Goal: Transaction & Acquisition: Purchase product/service

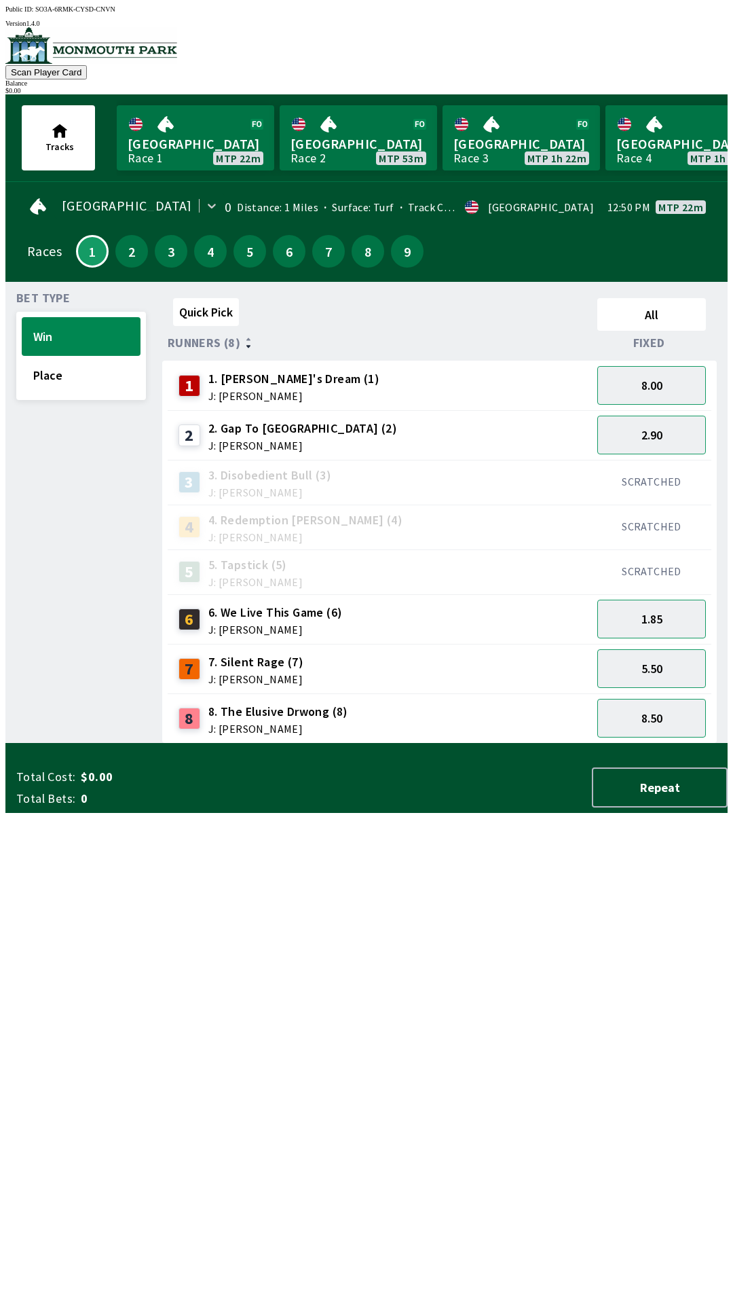
click at [213, 673] on span "J: [PERSON_NAME]" at bounding box center [255, 678] width 95 height 11
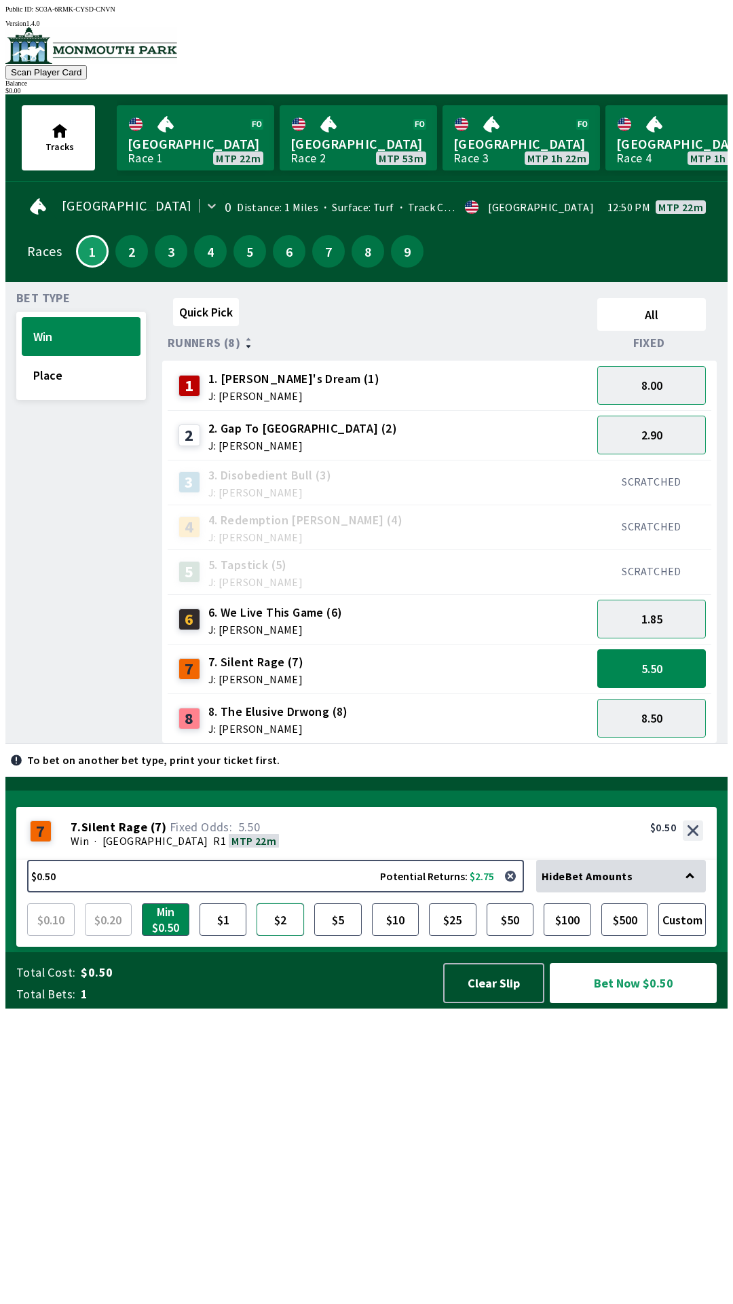
click at [276, 936] on button "$2" at bounding box center [281, 919] width 48 height 33
click at [213, 390] on span "J: [PERSON_NAME]" at bounding box center [293, 395] width 171 height 11
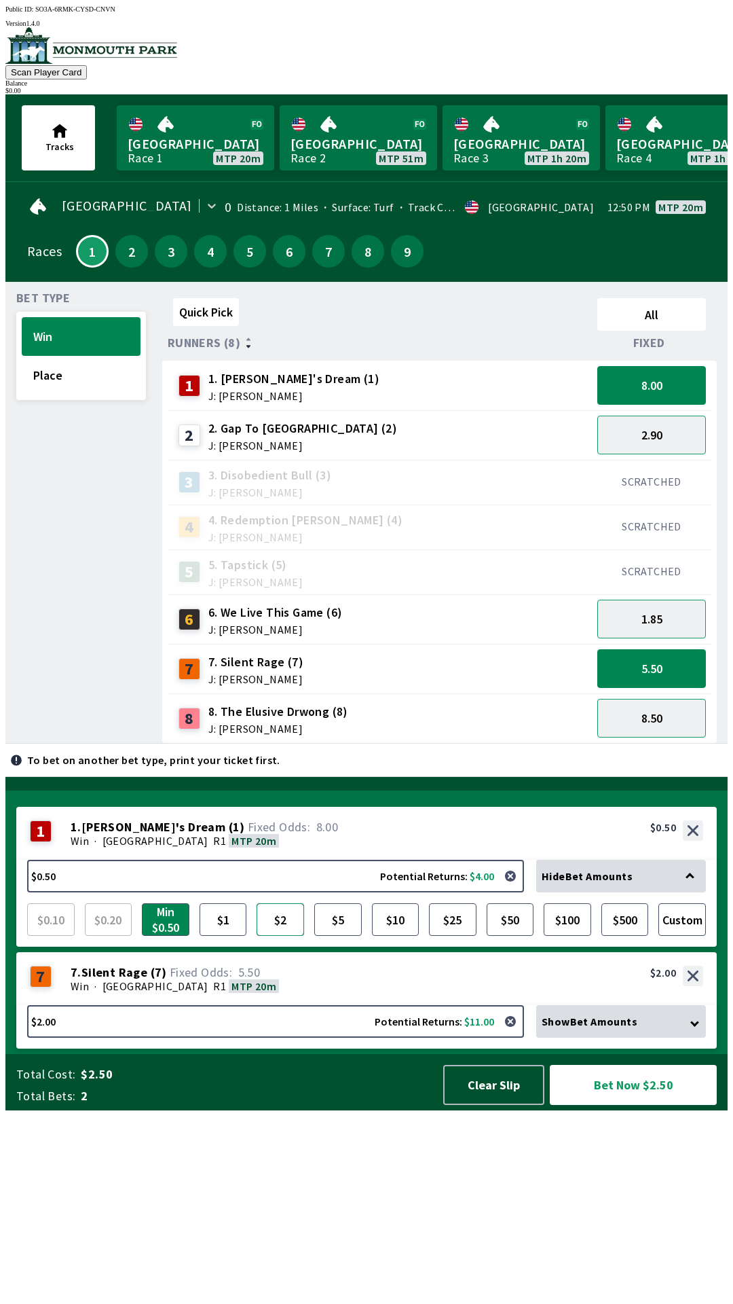
click at [276, 936] on button "$2" at bounding box center [281, 919] width 48 height 33
click at [227, 733] on div "8 8. The Elusive Drwong (8) J: [PERSON_NAME]" at bounding box center [380, 718] width 424 height 50
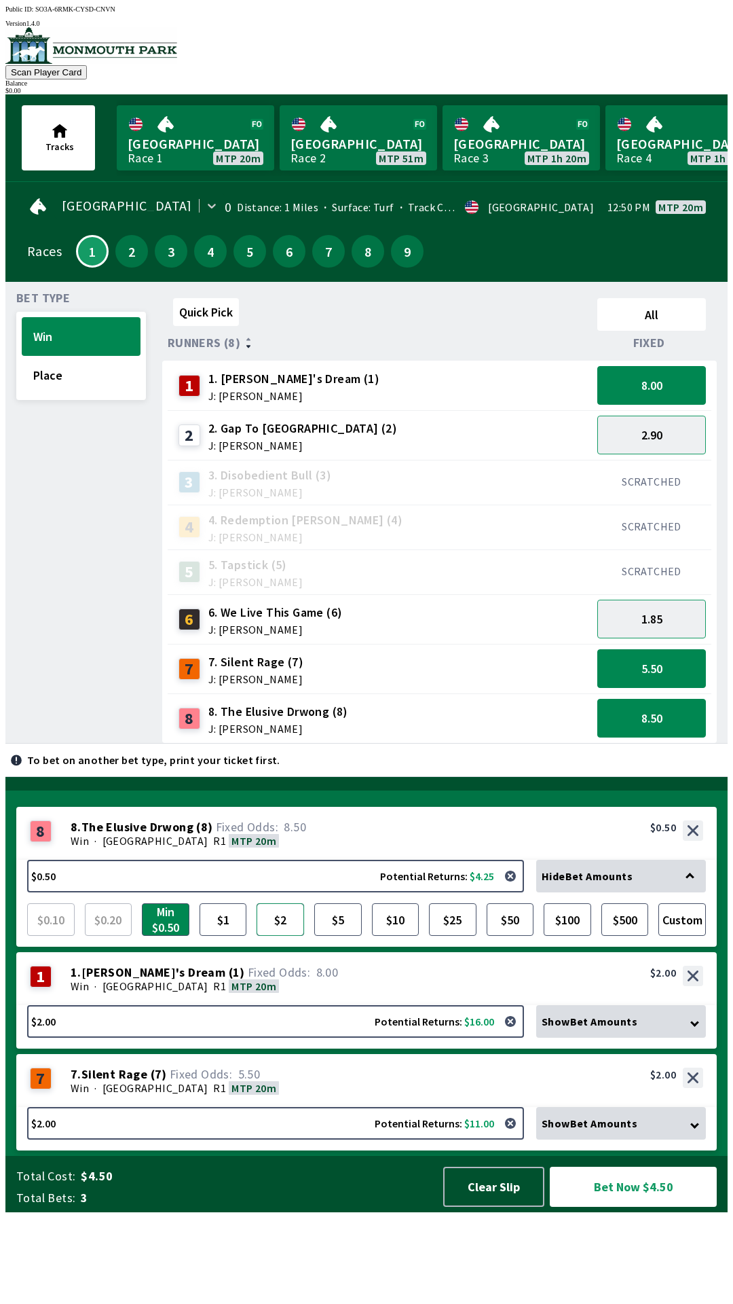
click at [278, 936] on button "$2" at bounding box center [281, 919] width 48 height 33
click at [352, 936] on button "$5" at bounding box center [338, 919] width 48 height 33
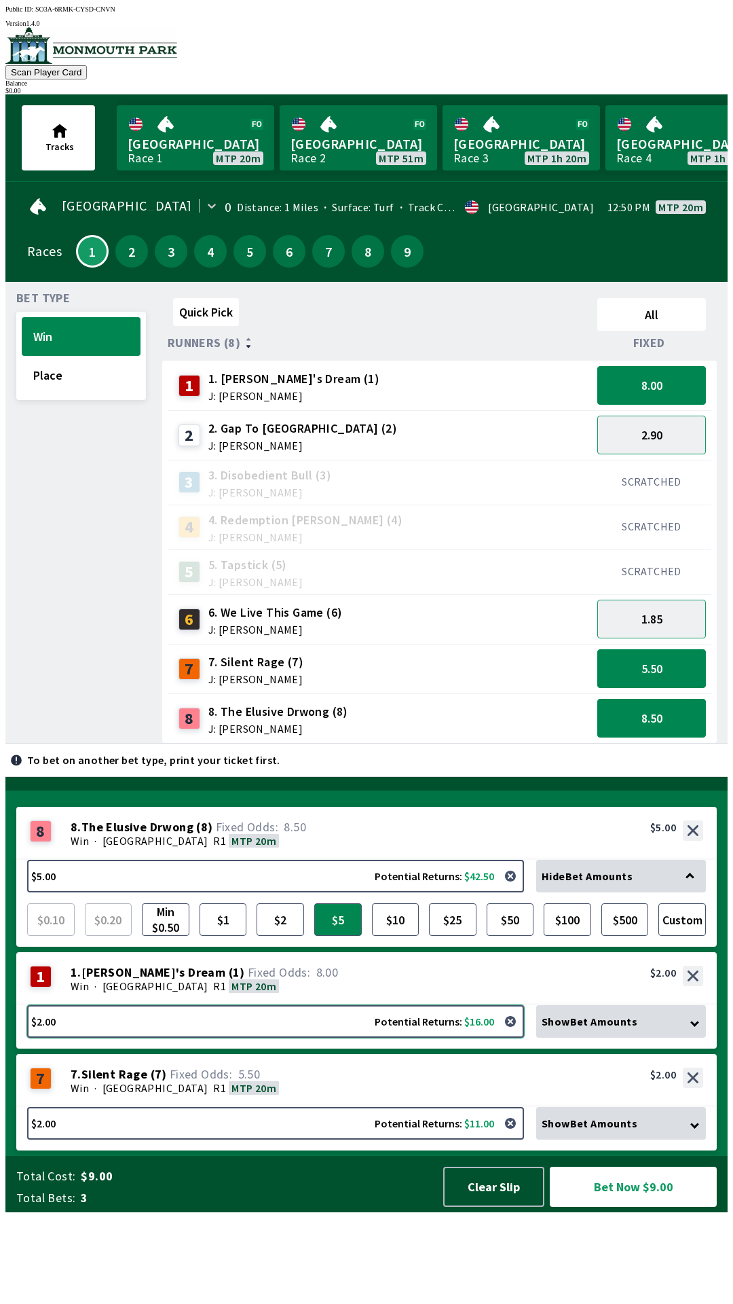
click at [42, 1037] on button "$2.00 Potential Returns: $16.00" at bounding box center [275, 1021] width 497 height 33
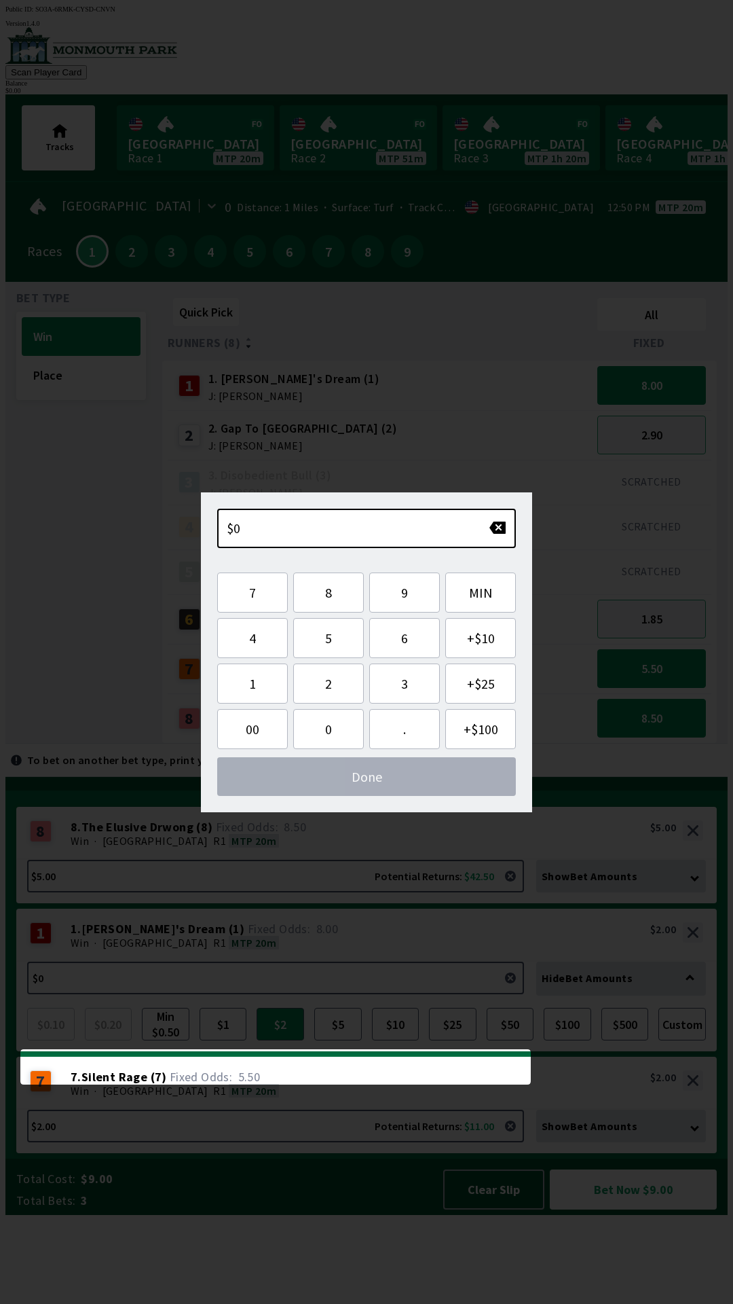
click at [502, 551] on div "$0 Please increase Bet Amount, Minimum: $0.50 7 8 9 MIN 4 5 6 + $10 1 2 3 + $25…" at bounding box center [366, 652] width 331 height 320
click at [498, 533] on button "button" at bounding box center [498, 528] width 18 height 14
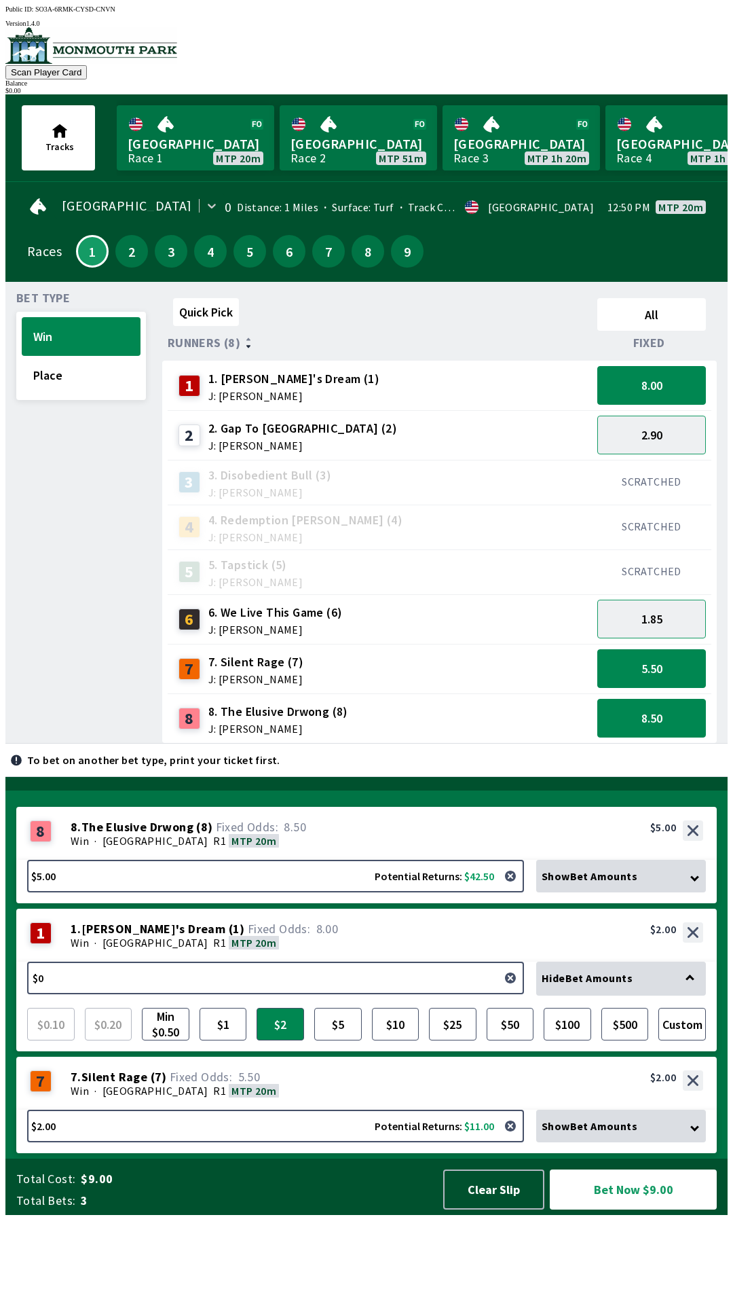
click at [511, 991] on button "button" at bounding box center [510, 977] width 27 height 27
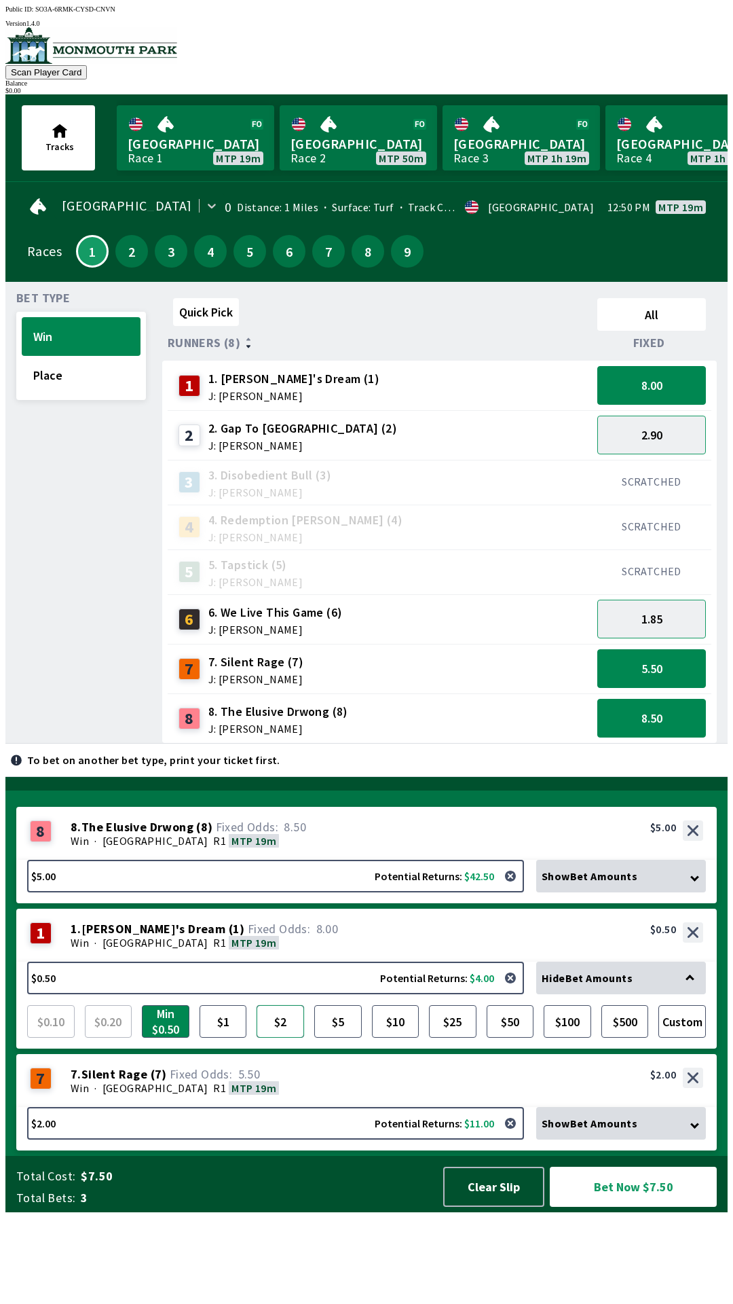
click at [282, 1037] on button "$2" at bounding box center [281, 1021] width 48 height 33
click at [490, 1206] on button "Clear Slip" at bounding box center [493, 1186] width 101 height 40
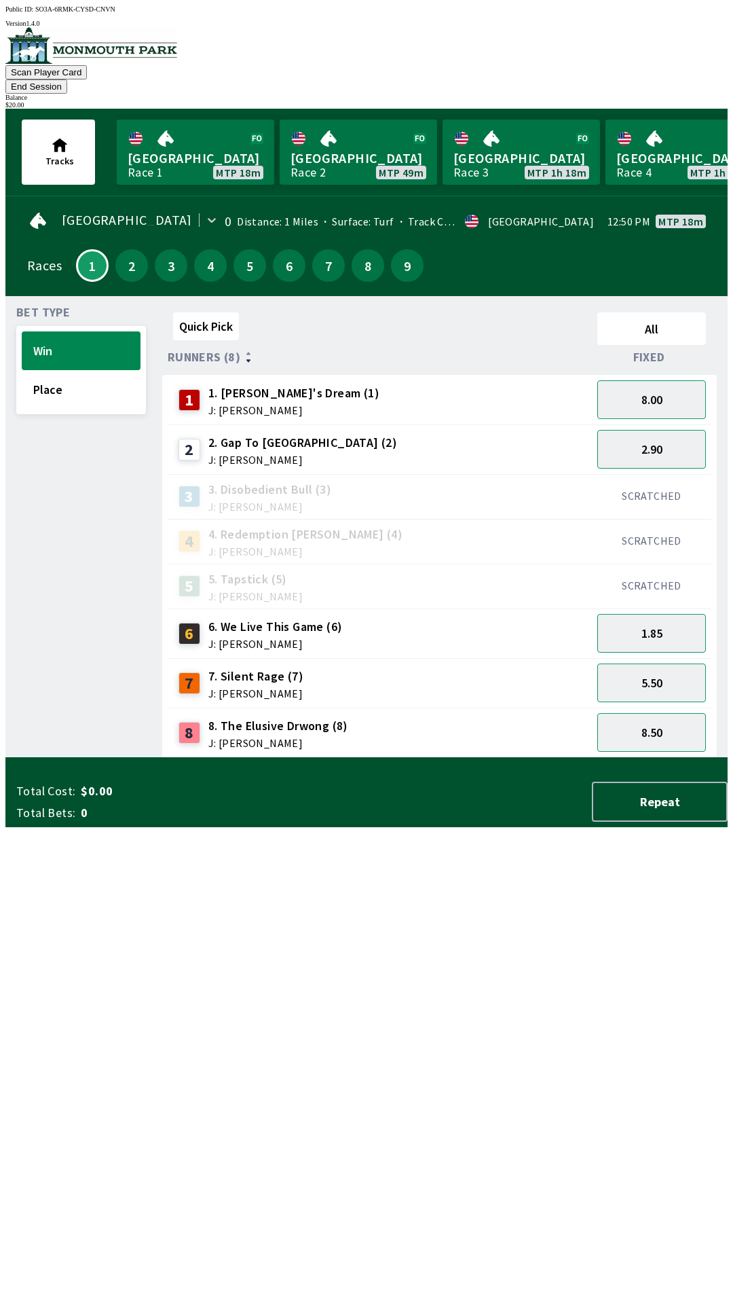
click at [236, 667] on span "7. Silent Rage (7)" at bounding box center [255, 676] width 95 height 18
click at [246, 717] on span "8. The Elusive Drwong (8)" at bounding box center [278, 726] width 140 height 18
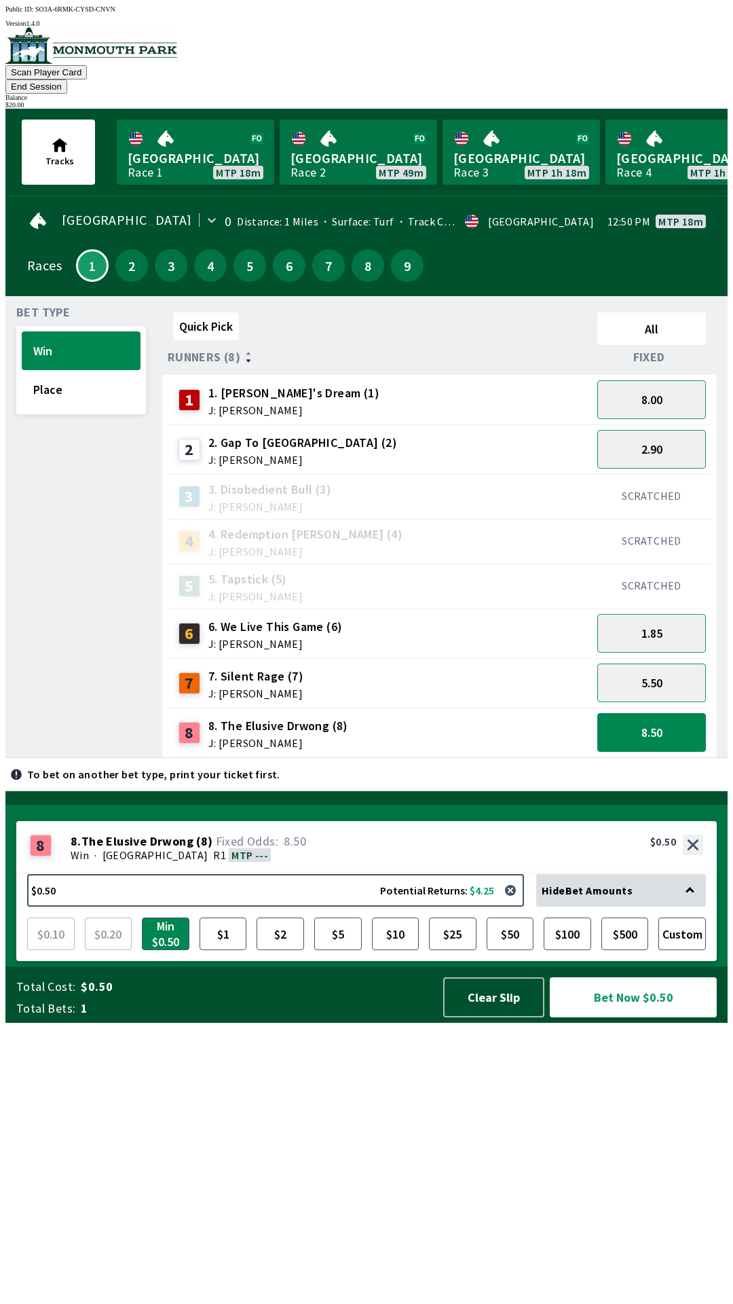
click at [244, 667] on span "7. Silent Rage (7)" at bounding box center [255, 676] width 95 height 18
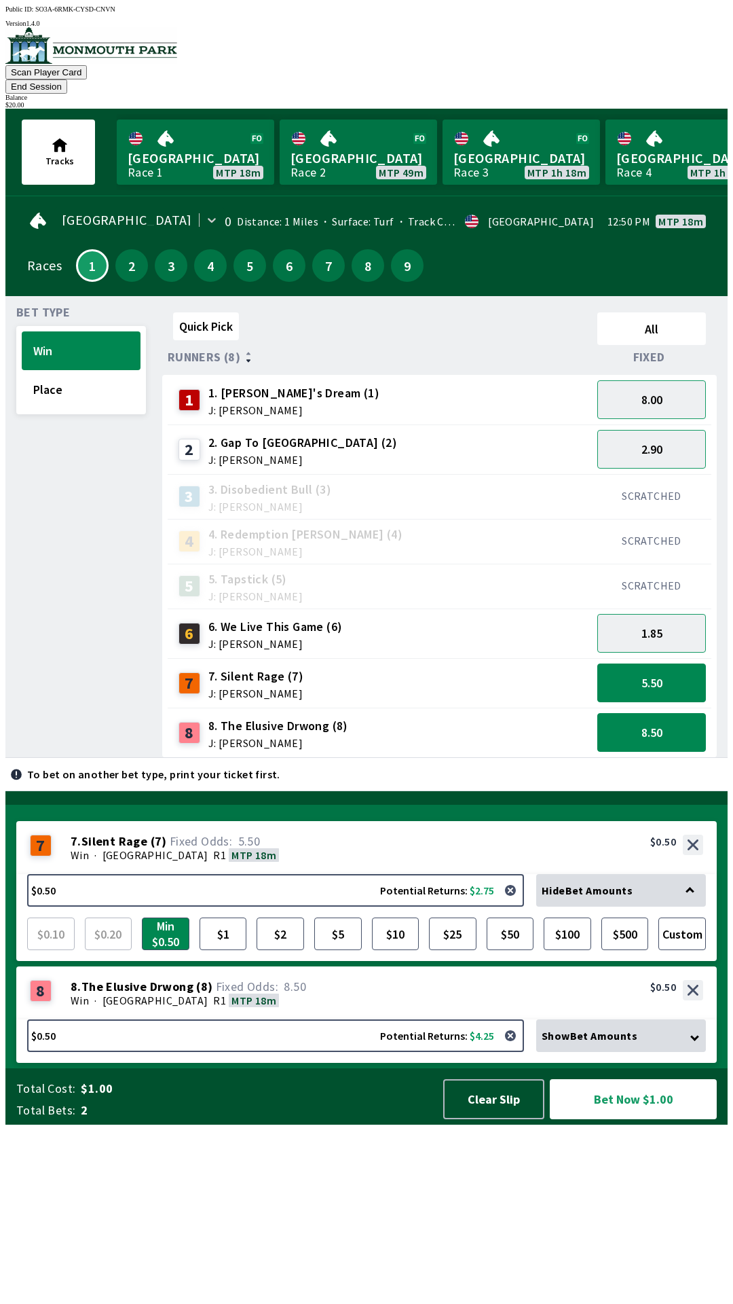
click at [680, 101] on div "$ 20.00" at bounding box center [366, 104] width 722 height 7
click at [676, 101] on div "$ 20.00" at bounding box center [366, 104] width 722 height 7
click at [500, 1119] on button "Clear Slip" at bounding box center [493, 1099] width 101 height 40
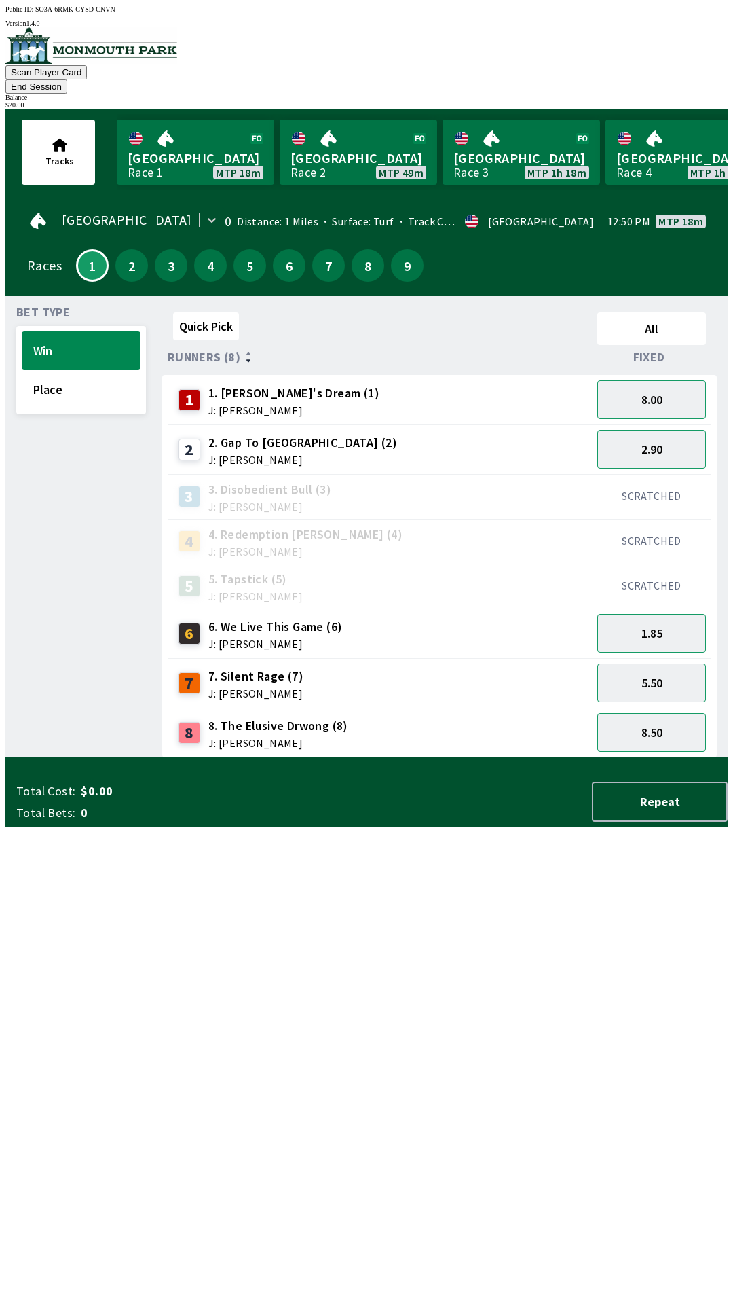
click at [676, 101] on div "$ 20.00" at bounding box center [366, 104] width 722 height 7
click at [687, 101] on div "$ 20.00" at bounding box center [366, 104] width 722 height 7
click at [697, 101] on div "$ 20.00" at bounding box center [366, 104] width 722 height 7
click at [691, 101] on div "$ 20.00" at bounding box center [366, 104] width 722 height 7
click at [645, 60] on div "Scan Player Card End Session Balance $ 20.00" at bounding box center [366, 67] width 722 height 81
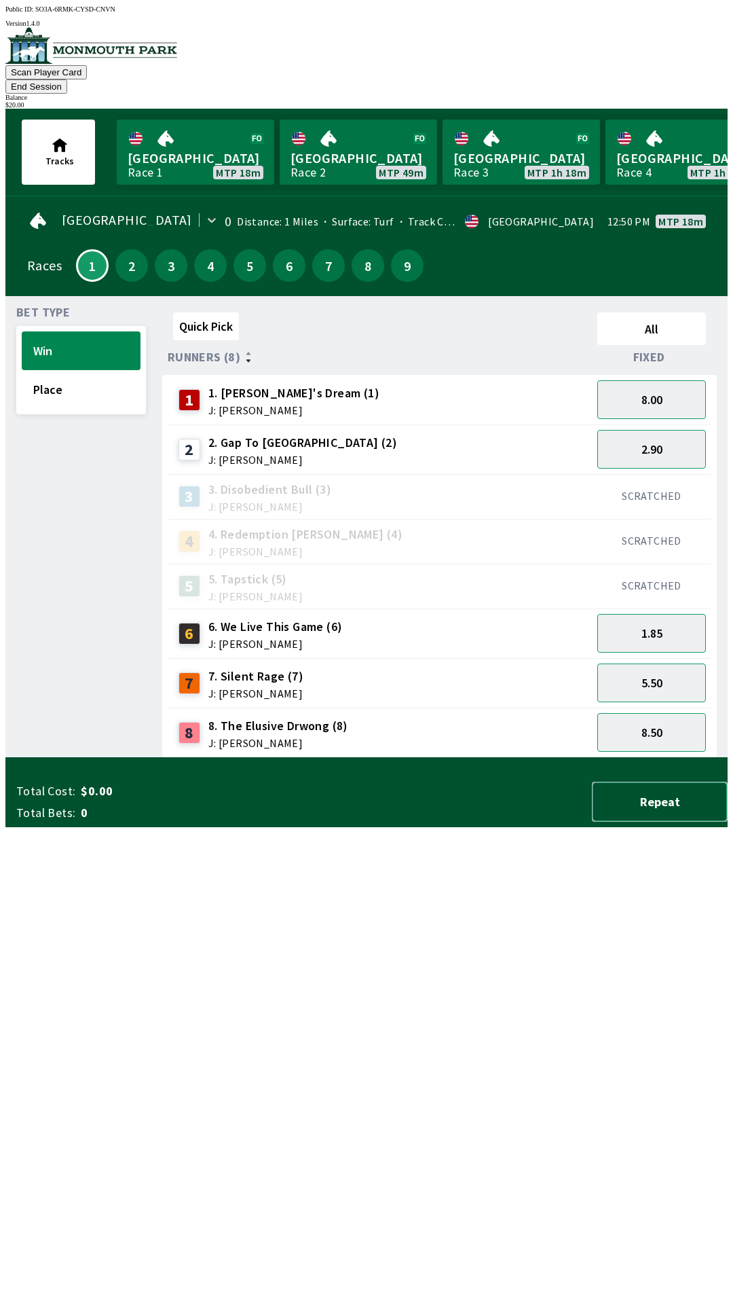
click at [690, 821] on button "Repeat" at bounding box center [660, 801] width 136 height 40
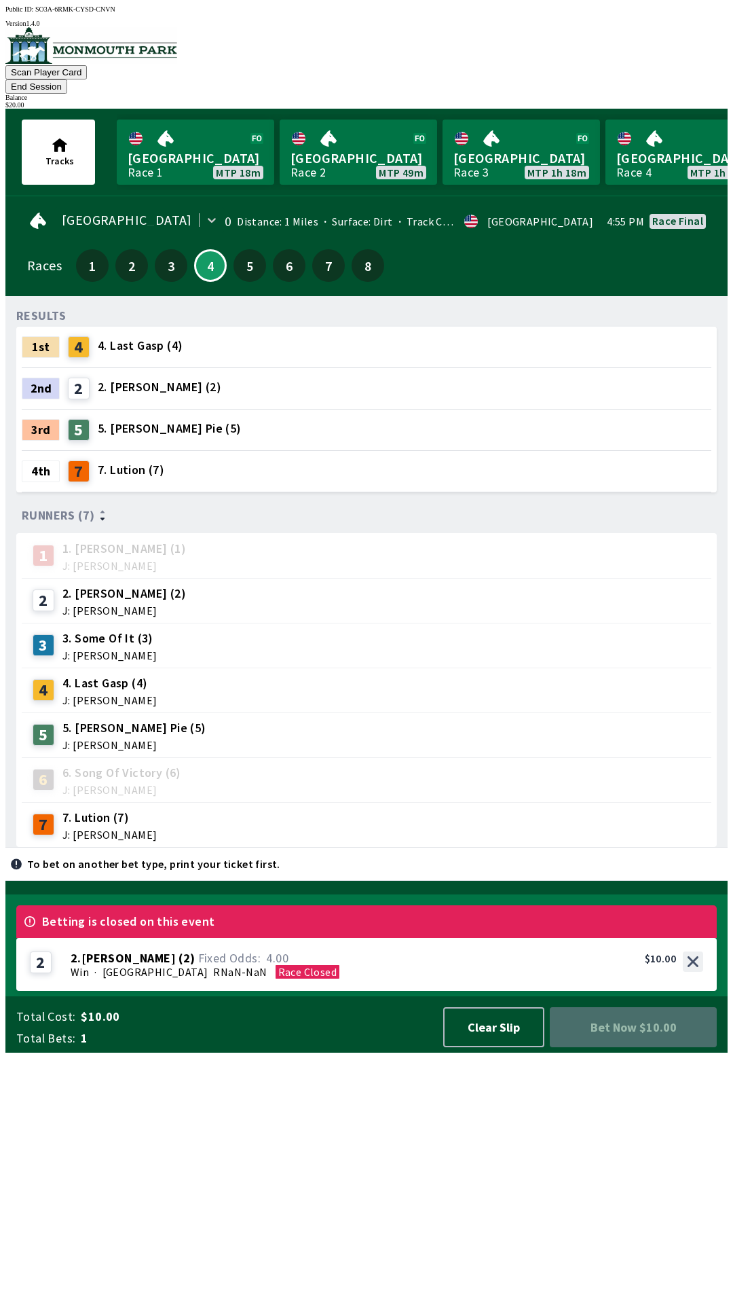
click at [5, 62] on div "Scan Player Card End Session Balance $ 20.00" at bounding box center [366, 67] width 722 height 81
click at [67, 79] on button "End Session" at bounding box center [36, 86] width 62 height 14
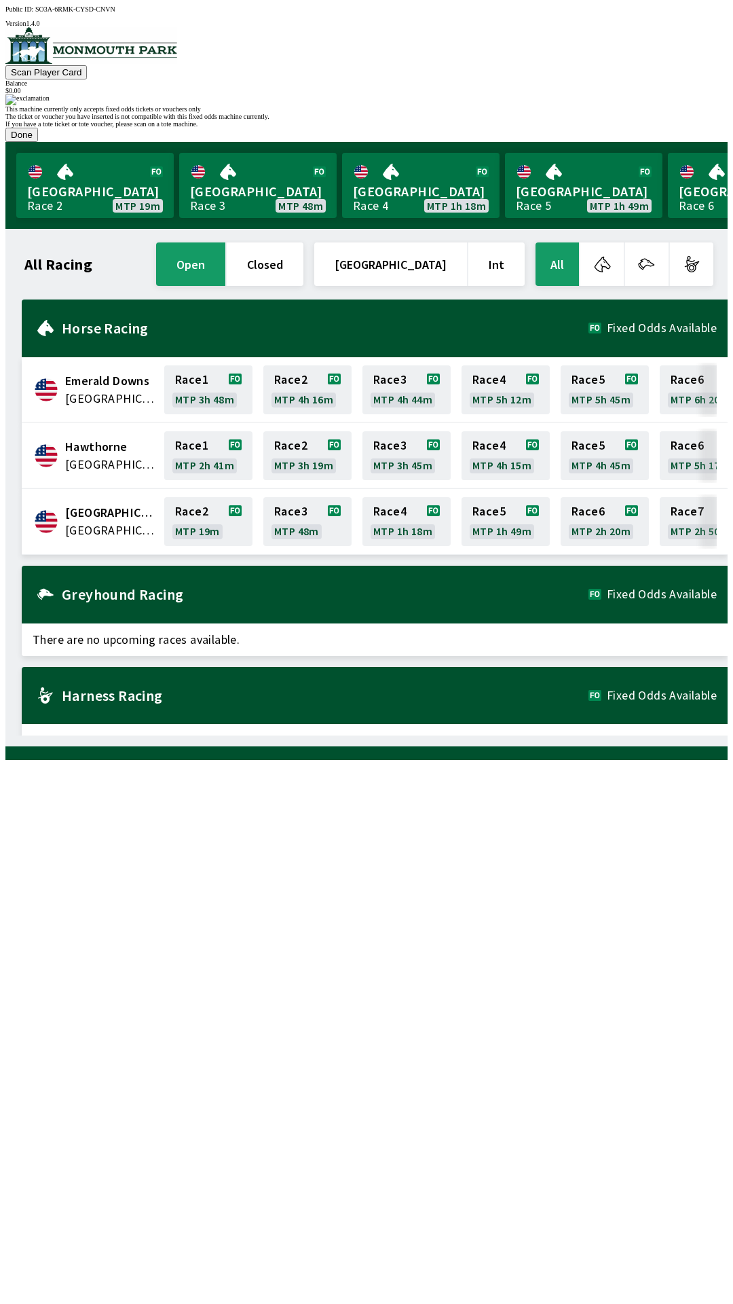
click at [38, 142] on button "Done" at bounding box center [21, 135] width 33 height 14
